Goal: Find specific page/section: Find specific page/section

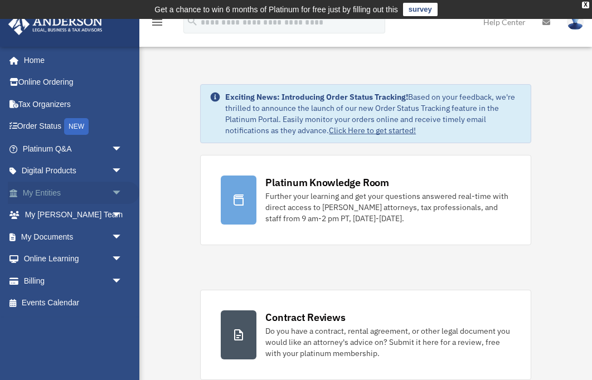
click at [118, 190] on span "arrow_drop_down" at bounding box center [123, 193] width 22 height 23
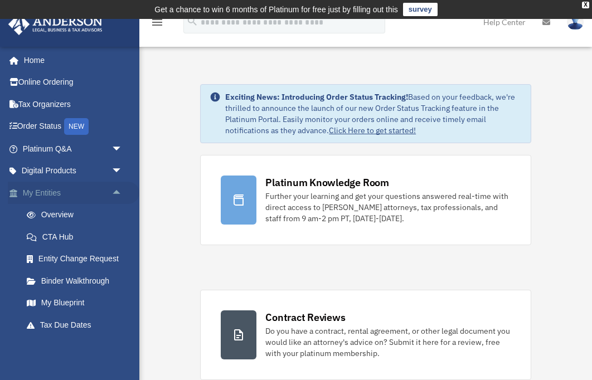
click at [117, 193] on span "arrow_drop_up" at bounding box center [123, 193] width 22 height 23
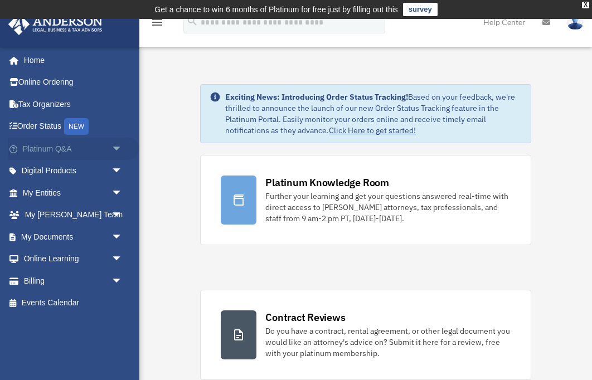
click at [116, 148] on span "arrow_drop_down" at bounding box center [123, 149] width 22 height 23
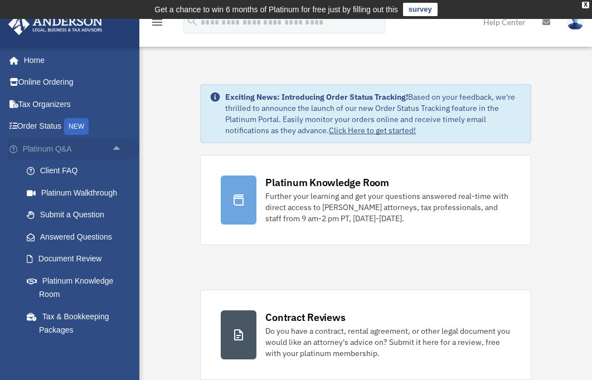
click at [117, 148] on span "arrow_drop_up" at bounding box center [123, 149] width 22 height 23
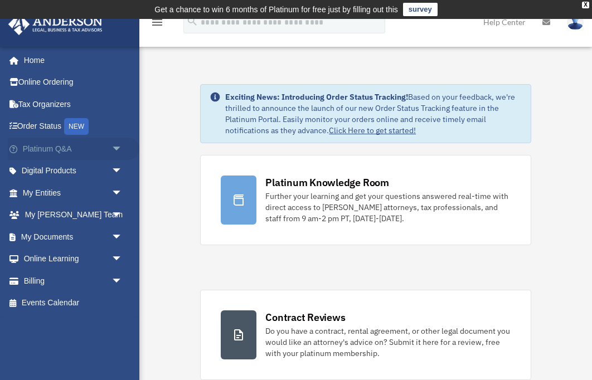
click at [114, 149] on span "arrow_drop_down" at bounding box center [123, 149] width 22 height 23
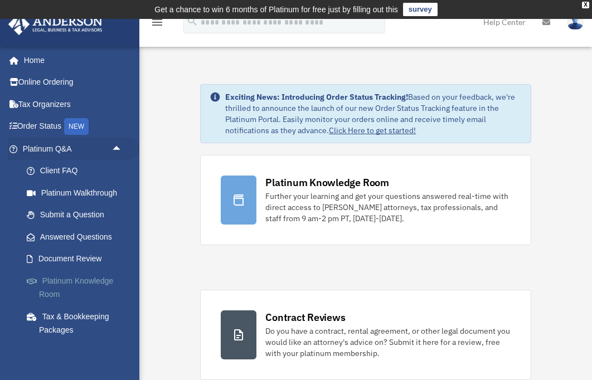
click at [89, 273] on link "Platinum Knowledge Room" at bounding box center [78, 288] width 124 height 36
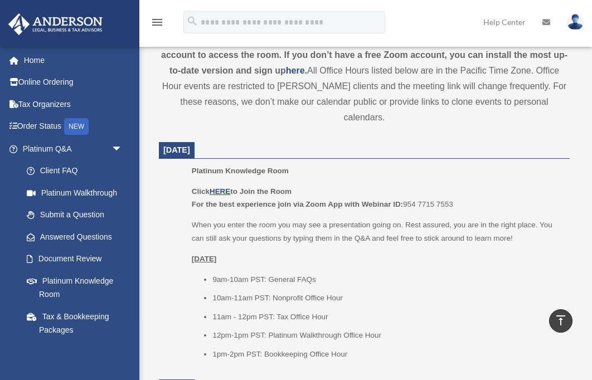
scroll to position [432, 0]
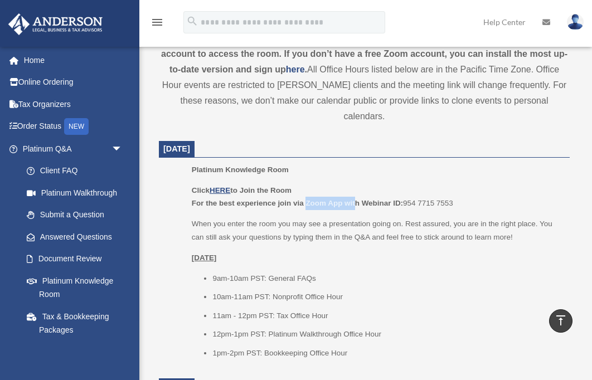
drag, startPoint x: 302, startPoint y: 183, endPoint x: 351, endPoint y: 182, distance: 48.5
click at [351, 199] on b "For the best experience join via Zoom App with Webinar ID:" at bounding box center [297, 203] width 211 height 8
click at [368, 199] on b "For the best experience join via Zoom App with Webinar ID:" at bounding box center [297, 203] width 211 height 8
drag, startPoint x: 358, startPoint y: 182, endPoint x: 459, endPoint y: 180, distance: 101.5
click at [459, 184] on p "Click HERE to Join the Room For the best experience join via Zoom App with Webi…" at bounding box center [377, 197] width 370 height 26
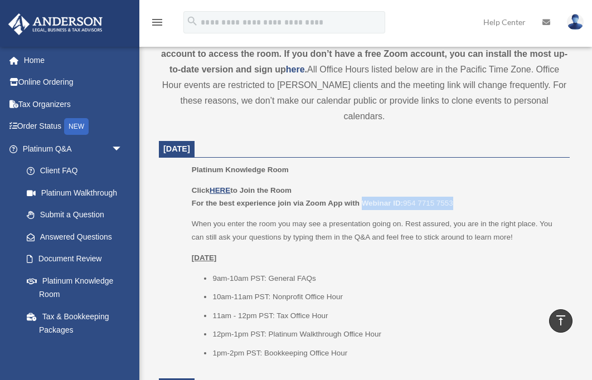
copy p "Webinar ID: 954 7715 7553"
